Goal: Task Accomplishment & Management: Use online tool/utility

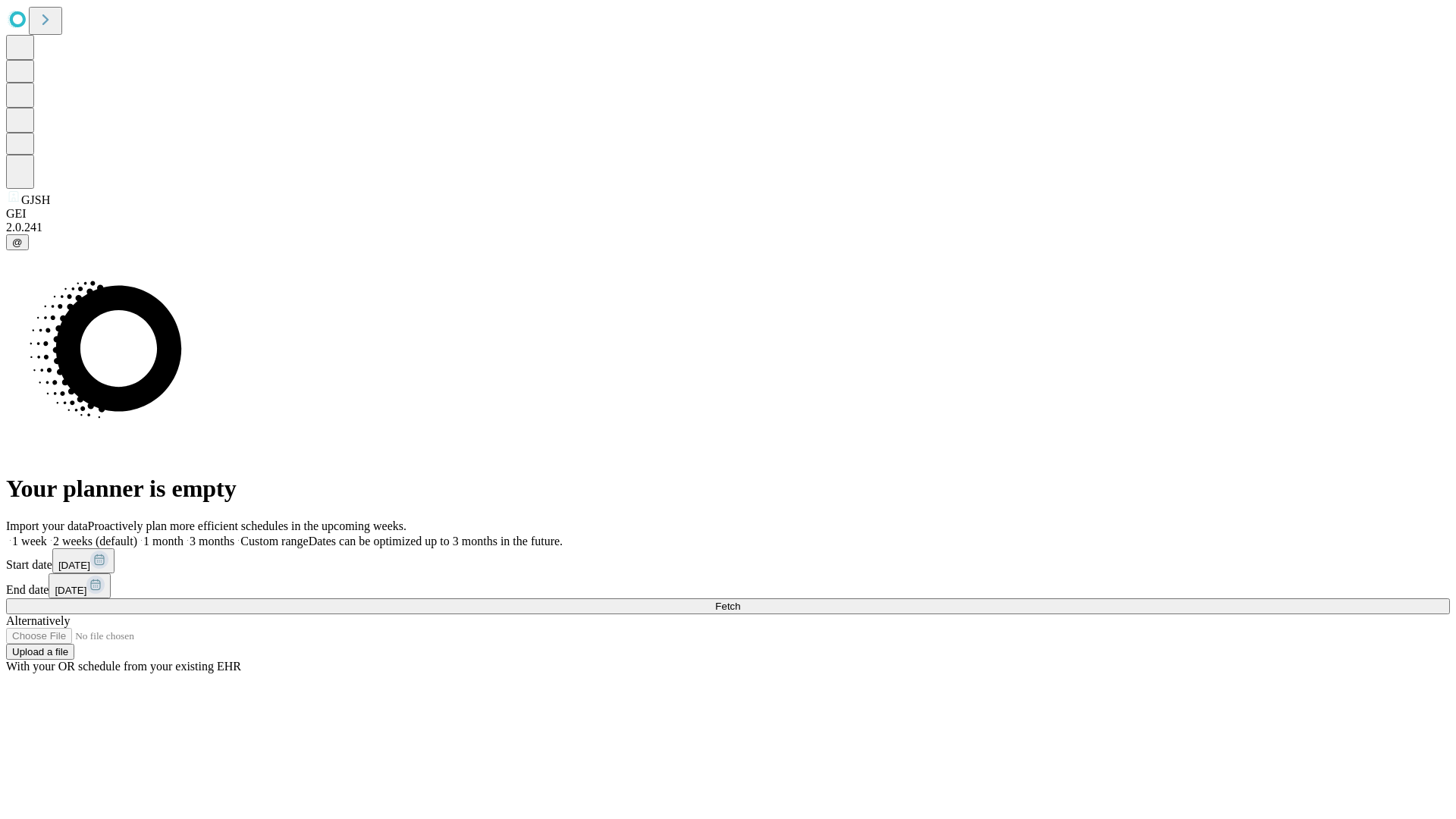
click at [740, 600] on span "Fetch" at bounding box center [728, 606] width 25 height 11
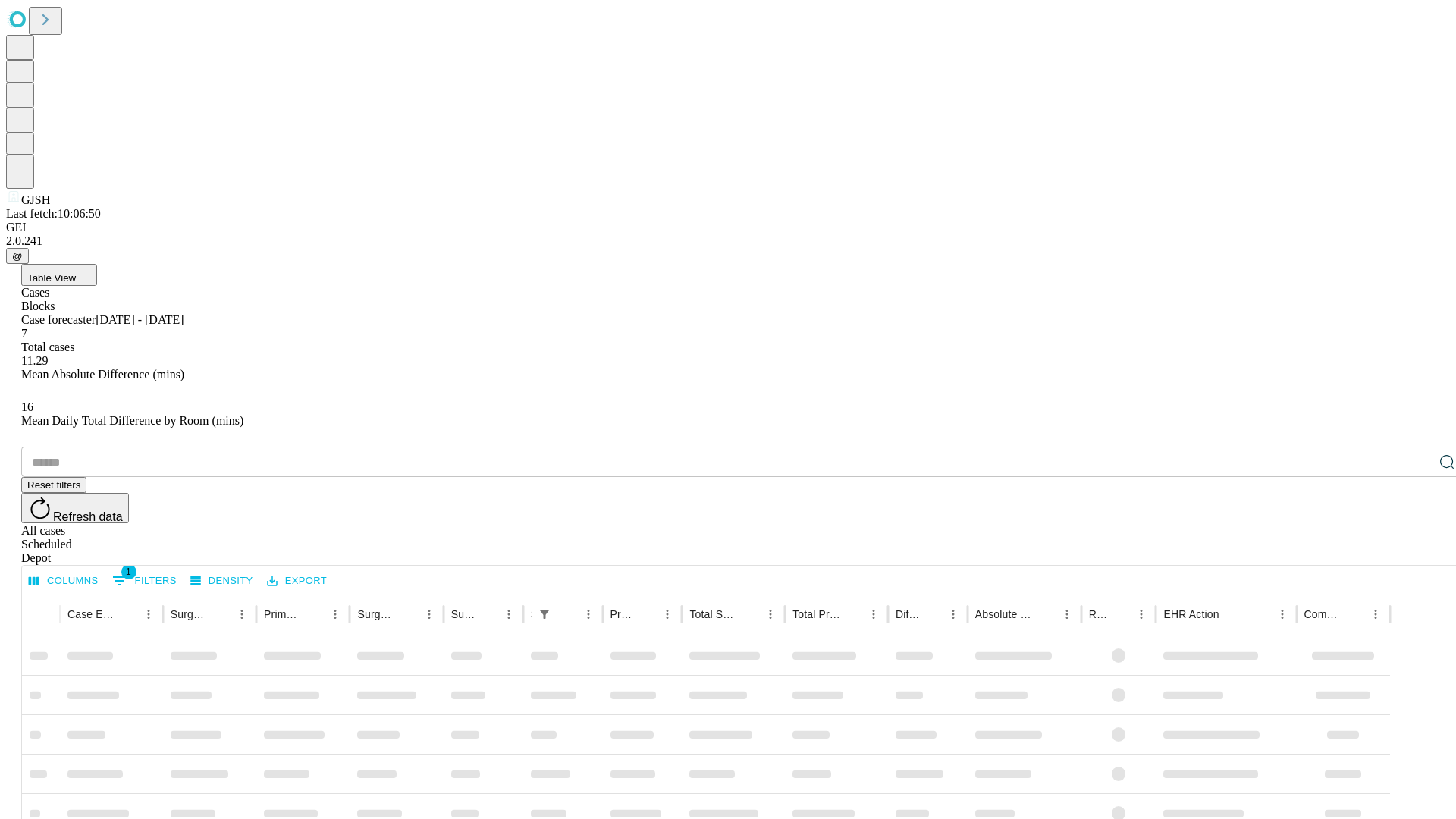
click at [1416, 551] on div "Depot" at bounding box center [743, 558] width 1444 height 13
